Goal: Task Accomplishment & Management: Manage account settings

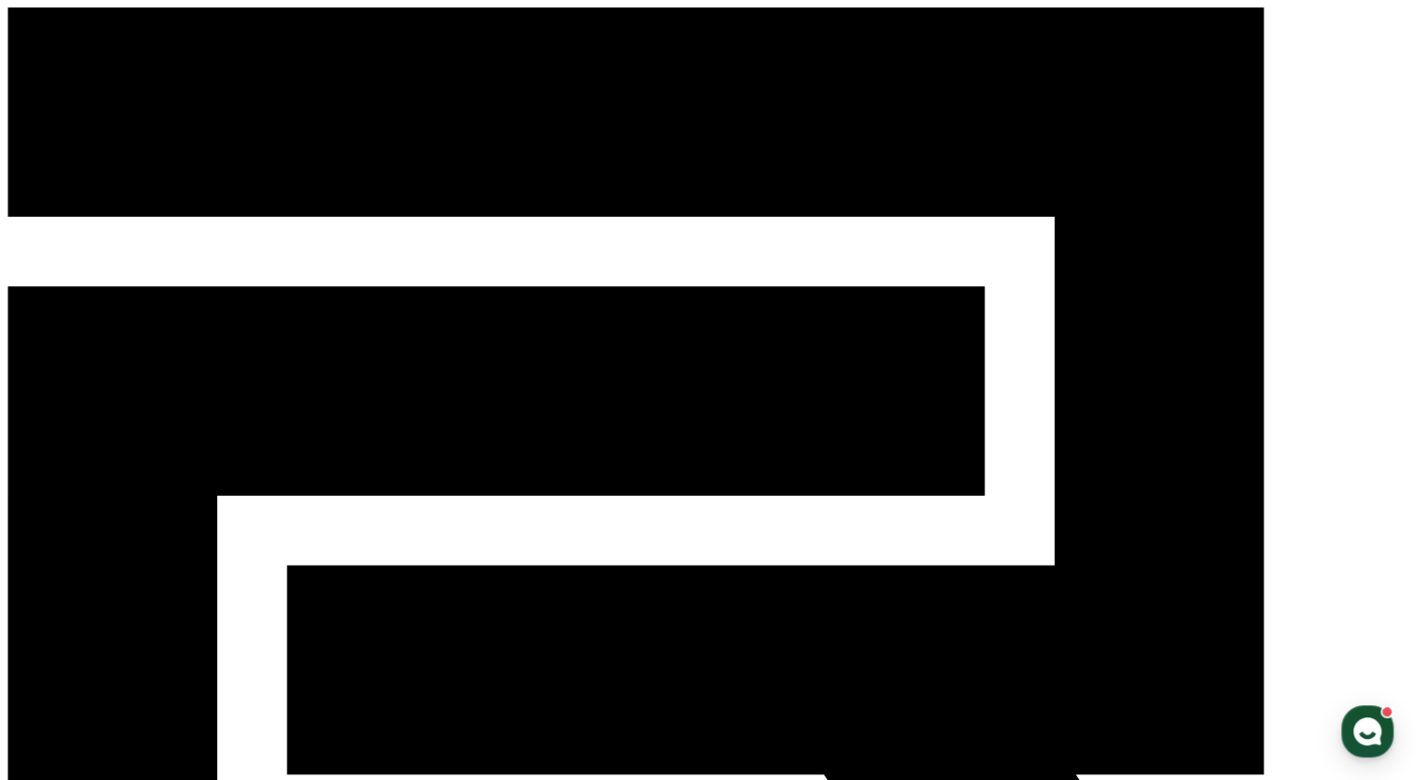
type input "**********"
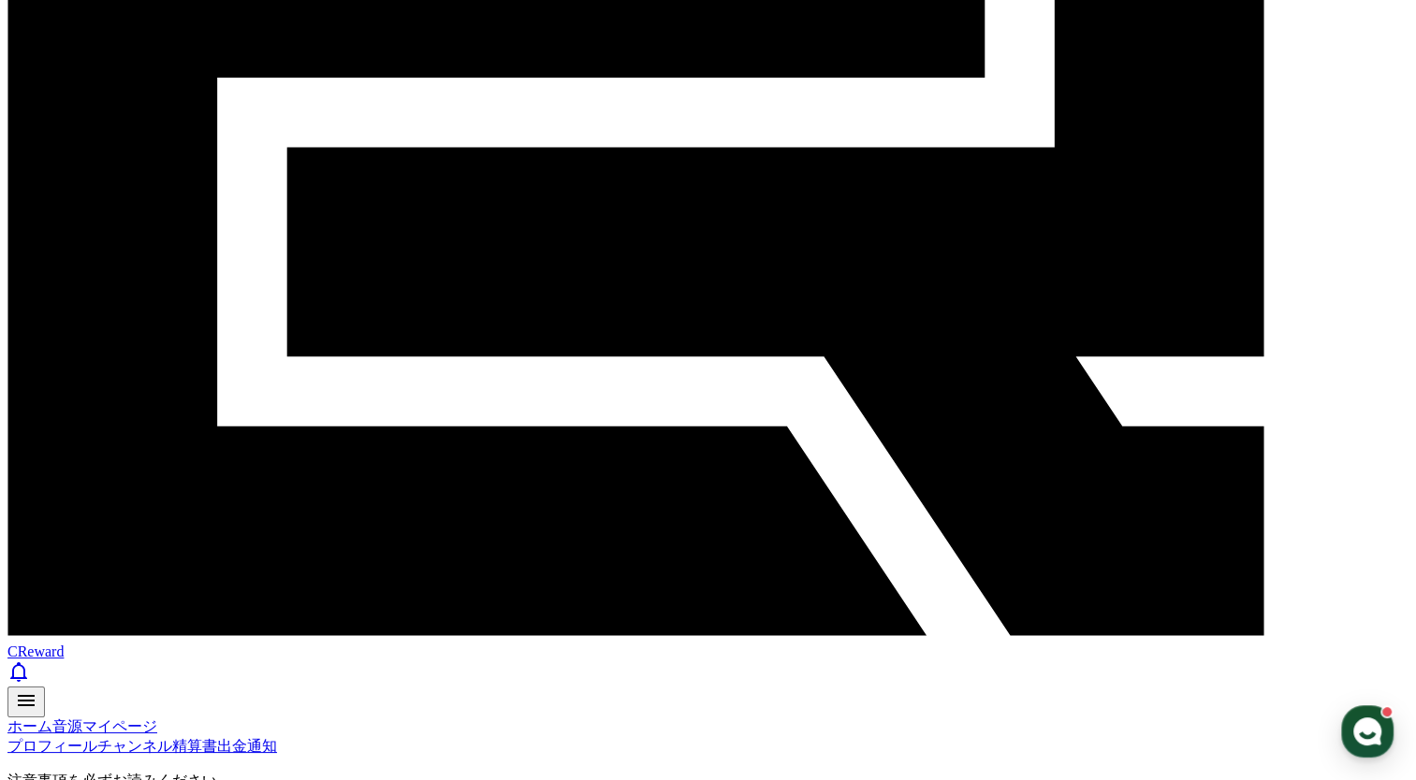
scroll to position [44, 0]
